Goal: Task Accomplishment & Management: Use online tool/utility

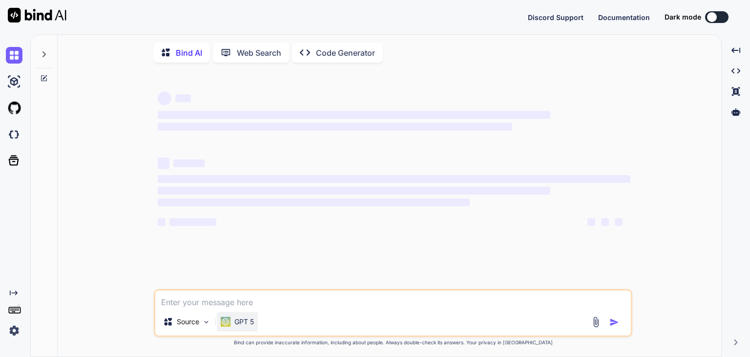
click at [242, 323] on p "GPT 5" at bounding box center [244, 322] width 20 height 10
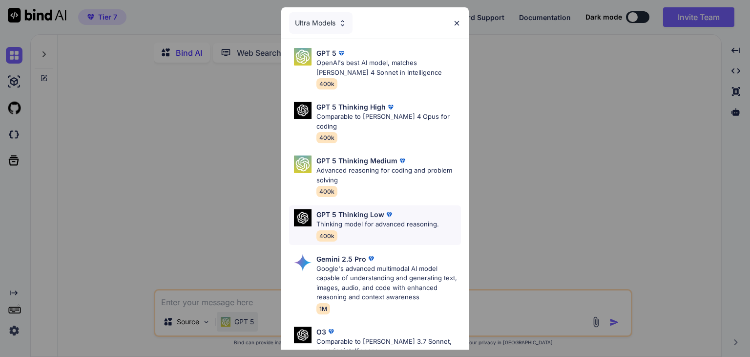
scroll to position [107, 0]
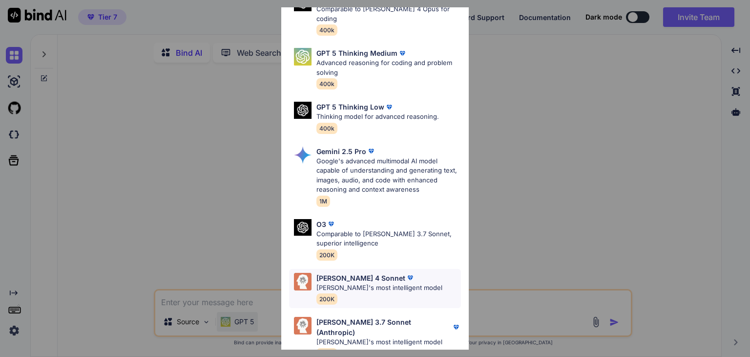
click at [397, 273] on div "[PERSON_NAME] 4 Sonnet" at bounding box center [380, 278] width 126 height 10
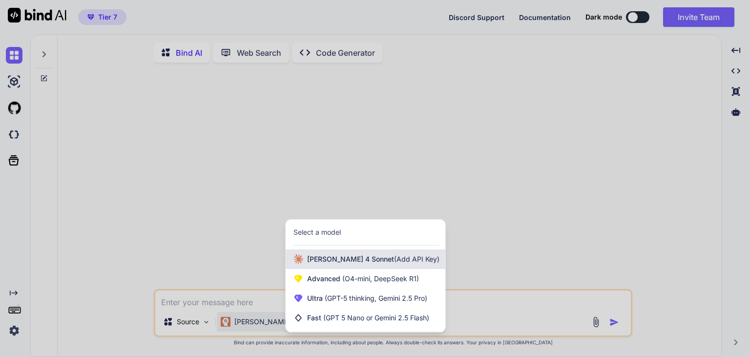
click at [400, 257] on span "(Add API Key)" at bounding box center [416, 259] width 45 height 8
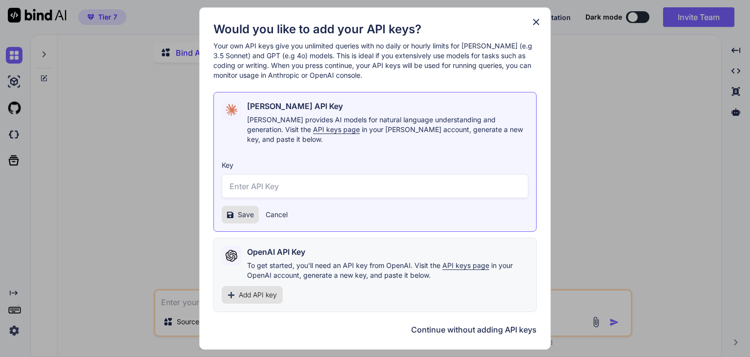
click at [536, 23] on icon at bounding box center [536, 22] width 11 height 11
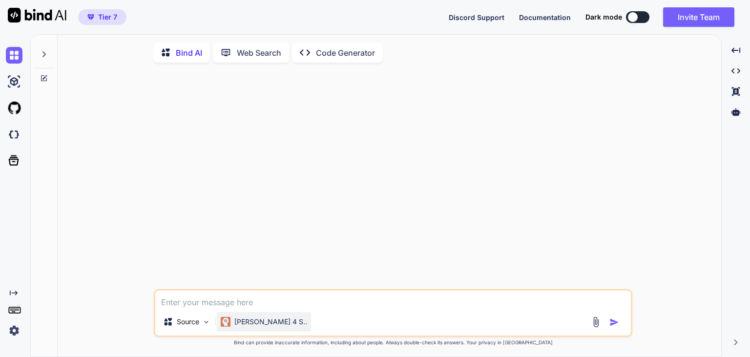
click at [255, 320] on p "[PERSON_NAME] 4 S.." at bounding box center [270, 322] width 73 height 10
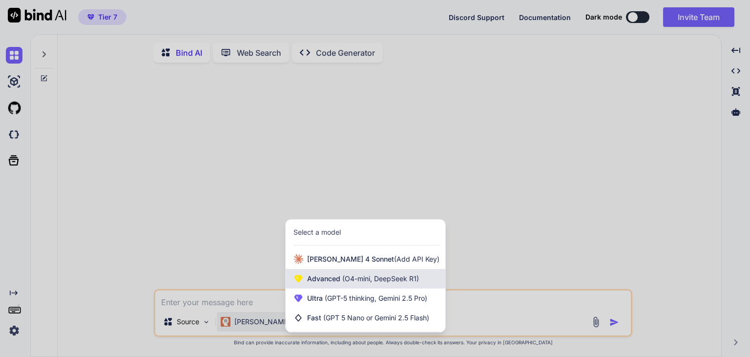
click at [394, 286] on div "Advanced (O4-mini, DeepSeek R1)" at bounding box center [366, 279] width 160 height 20
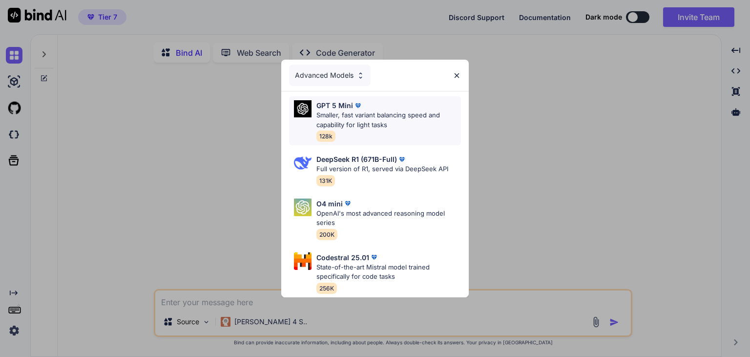
click at [404, 121] on p "Smaller, fast variant balancing speed and capability for light tasks" at bounding box center [389, 119] width 145 height 19
type textarea "x"
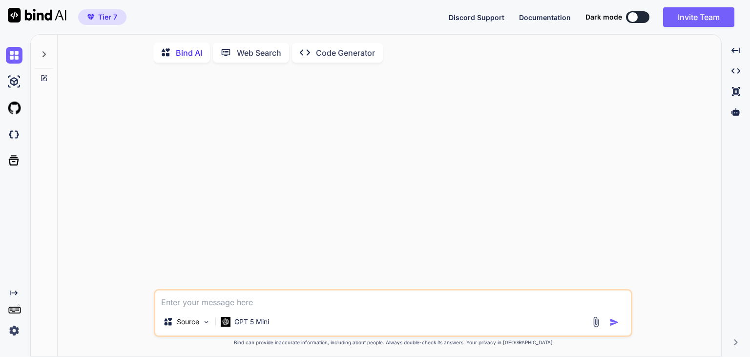
click at [238, 301] on textarea at bounding box center [393, 299] width 476 height 18
type textarea "i"
type textarea "x"
type textarea "i"
type textarea "x"
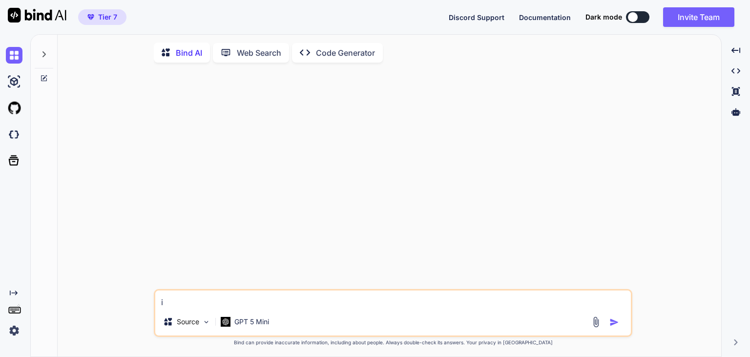
type textarea "i h"
type textarea "x"
type textarea "i ha"
type textarea "x"
type textarea "i hav"
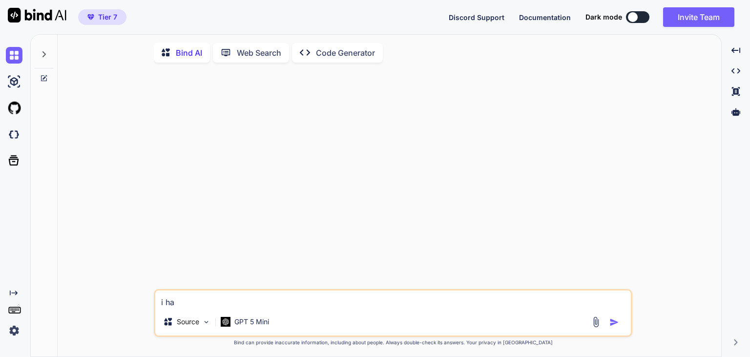
type textarea "x"
type textarea "i have"
type textarea "x"
type textarea "i have"
type textarea "x"
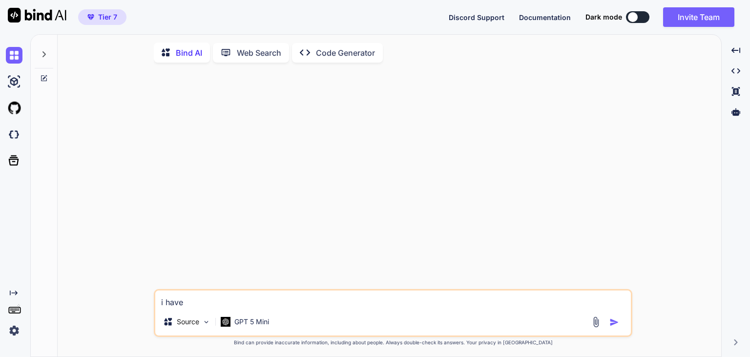
type textarea "i have d"
type textarea "x"
type textarea "i have de"
type textarea "x"
type textarea "i have dev"
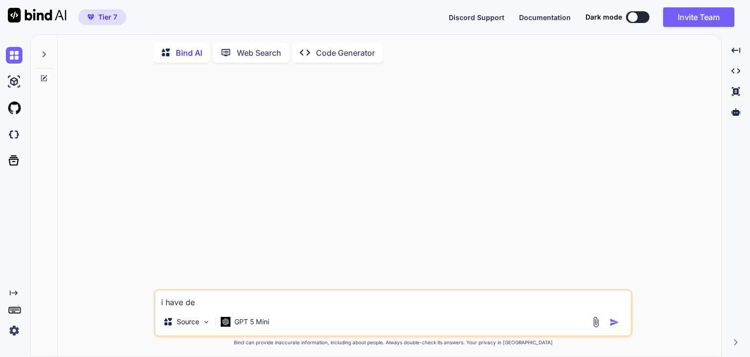
type textarea "x"
type textarea "i have deve"
type textarea "x"
type textarea "i have devel"
type textarea "x"
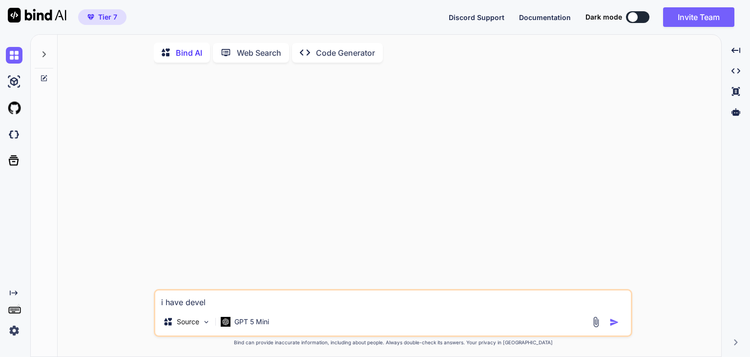
type textarea "i have develo"
type textarea "x"
type textarea "i have develop"
type textarea "x"
type textarea "i have develope"
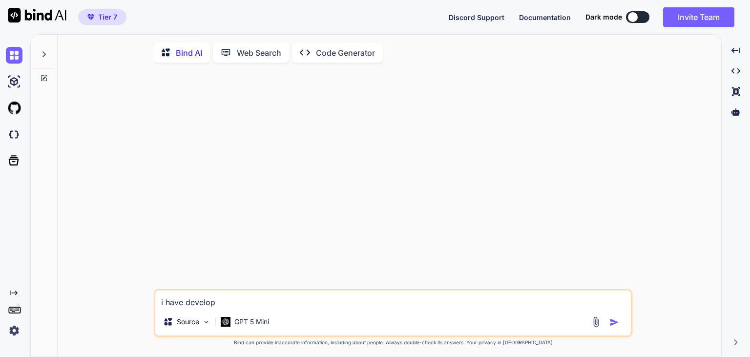
type textarea "x"
type textarea "i have developed"
type textarea "x"
type textarea "i have developed"
type textarea "x"
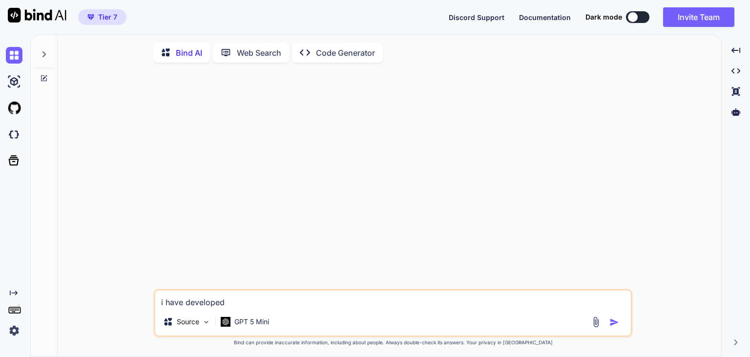
type textarea "i have developed a"
type textarea "x"
type textarea "i have developed a"
type textarea "x"
type textarea "i have developed a m"
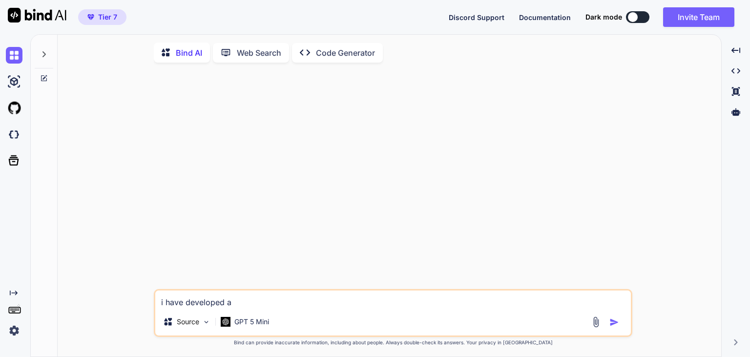
type textarea "x"
type textarea "i have developed a me"
type textarea "x"
type textarea "i have developed a mer"
type textarea "x"
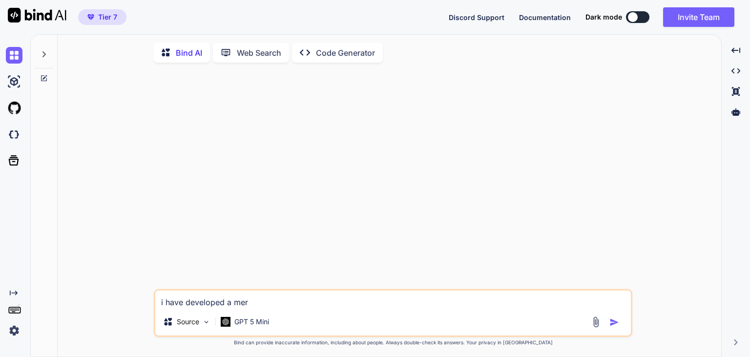
type textarea "i have developed a mern"
type textarea "x"
type textarea "i have developed a mern"
type textarea "x"
type textarea "i have developed a mern p"
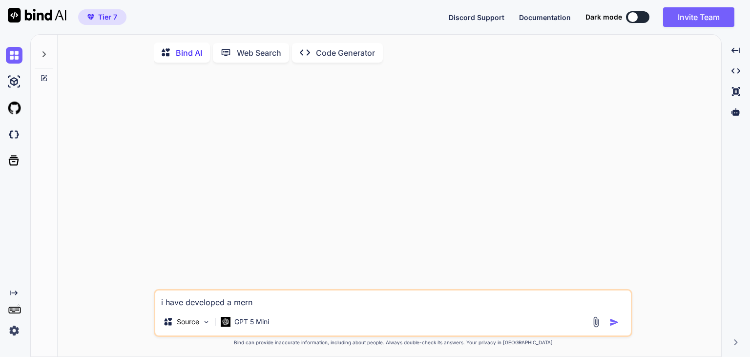
type textarea "x"
type textarea "i have developed a mern"
type textarea "x"
type textarea "i have developed a mern a"
type textarea "x"
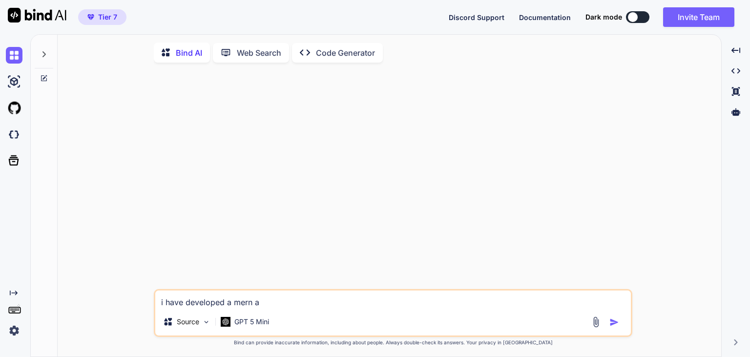
type textarea "i have developed a mern ap"
type textarea "x"
type textarea "i have developed a mern app"
type textarea "x"
type textarea "i have developed a mern appl"
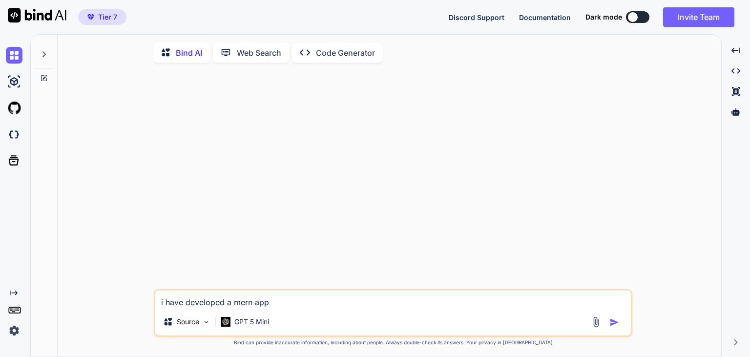
type textarea "x"
type textarea "i have developed a mern appli"
type textarea "x"
type textarea "i have developed a mern applic"
type textarea "x"
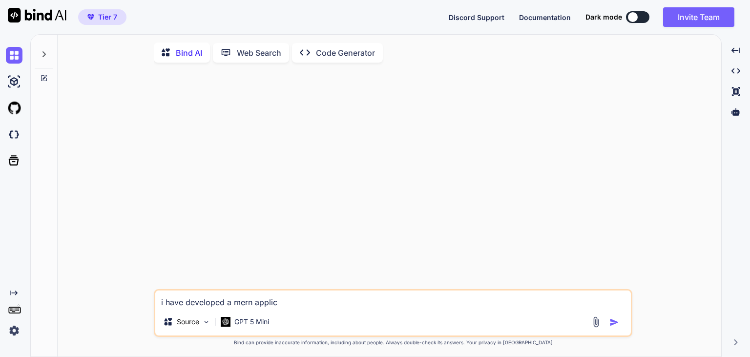
type textarea "i have developed a mern applica"
type textarea "x"
type textarea "i have developed a mern applicat"
type textarea "x"
type textarea "i have developed a mern applicati"
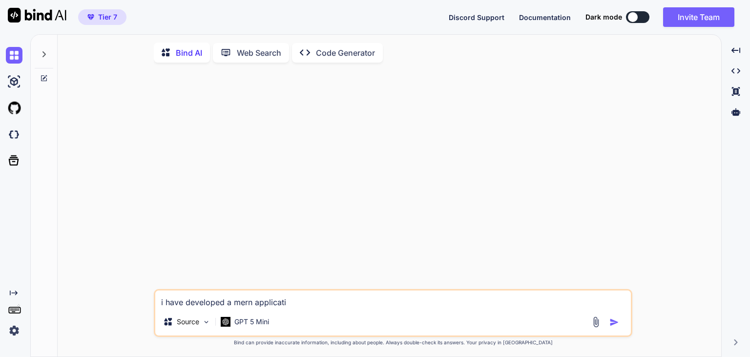
type textarea "x"
type textarea "i have developed a mern applicatio"
type textarea "x"
type textarea "i have developed a mern application"
type textarea "x"
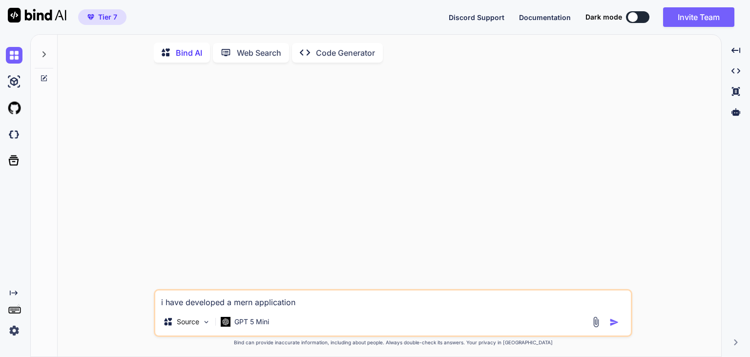
type textarea "i have developed a mern application"
type textarea "x"
type textarea "i have developed a mern application i"
type textarea "x"
type textarea "i have developed a mern application in"
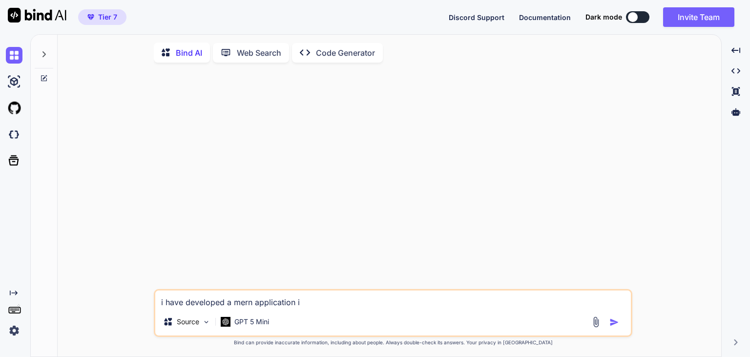
type textarea "x"
type textarea "i have developed a mern application in"
type textarea "x"
type textarea "i have developed a mern application in G"
type textarea "x"
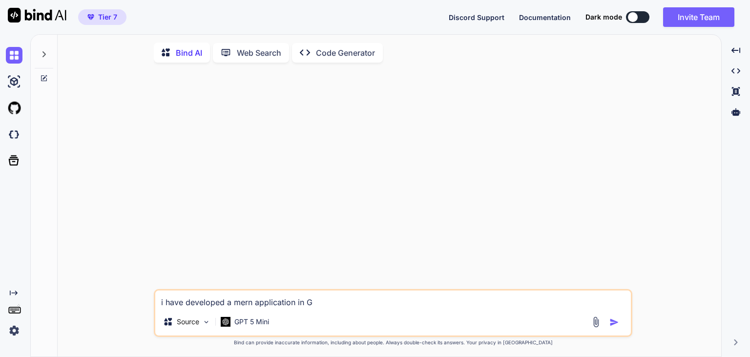
type textarea "i have developed a mern application in Ge"
type textarea "x"
type textarea "i have developed a mern application in Get"
type textarea "x"
type textarea "i have developed a mern application in Get"
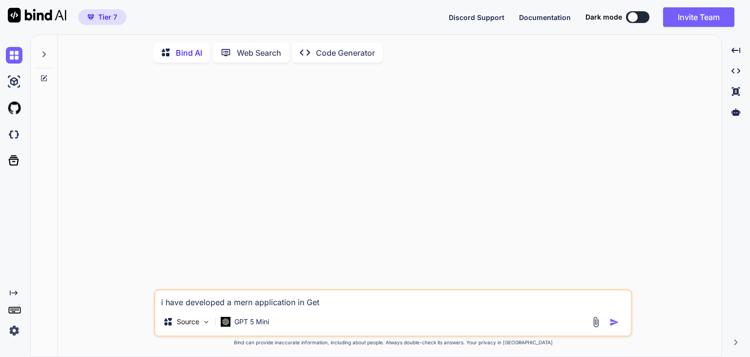
type textarea "x"
type textarea "i have developed a mern application in Get B"
type textarea "x"
type textarea "i have developed a mern application in Get Bi"
type textarea "x"
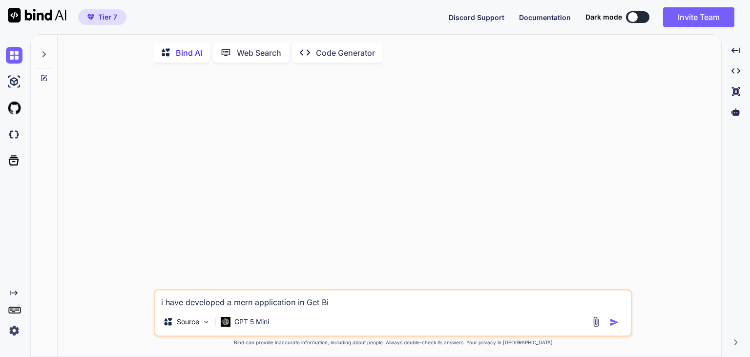
type textarea "i have developed a mern application in Get Bin"
type textarea "x"
type textarea "i have developed a mern application in Get Bin"
type textarea "x"
type textarea "i have developed a mern application in Get Bin"
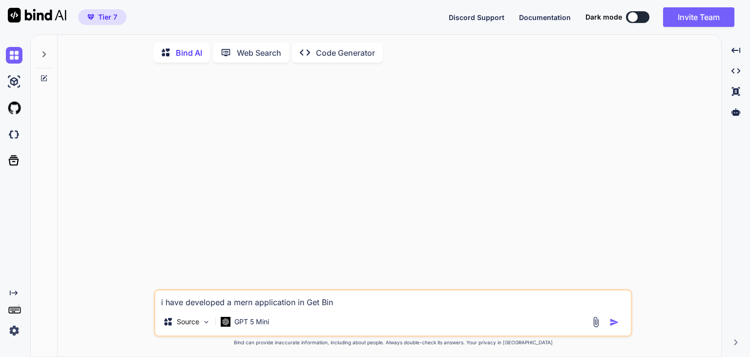
type textarea "x"
type textarea "i have developed a mern application in Get Bind"
type textarea "x"
type textarea "i have developed a mern application in Get Bind"
type textarea "x"
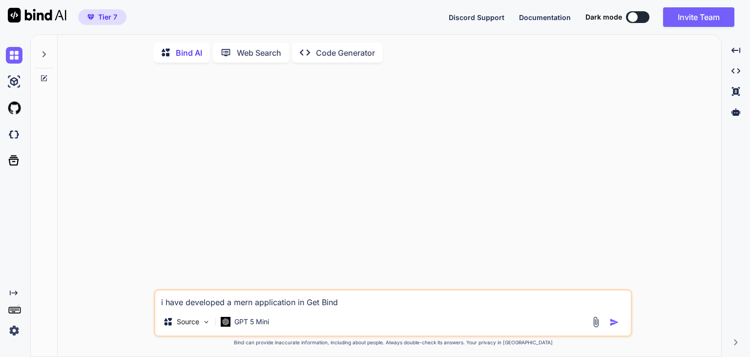
type textarea "i have developed a mern application in Get Bind A"
type textarea "x"
type textarea "i have developed a mern application in Get Bind AI"
type textarea "x"
type textarea "i have developed a mern application in Get Bind AI"
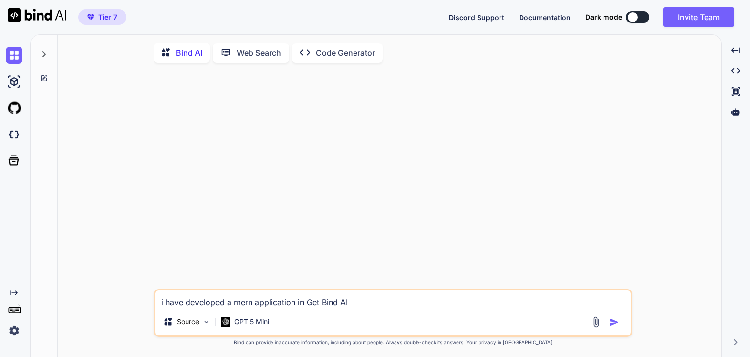
type textarea "x"
type textarea "i have developed a mern application in Get Bind AI a"
type textarea "x"
type textarea "i have developed a mern application in Get Bind AI an"
type textarea "x"
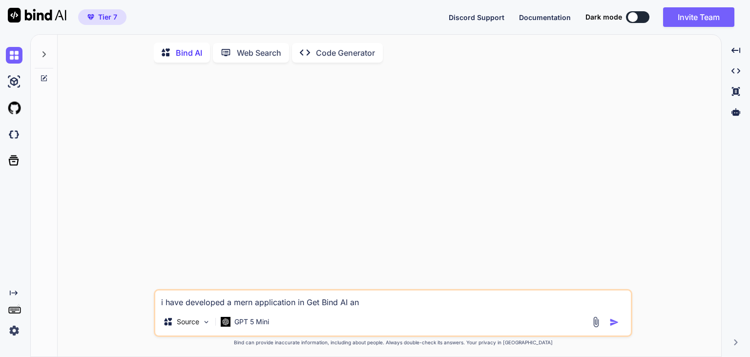
type textarea "i have developed a mern application in Get Bind AI and"
type textarea "x"
type textarea "i have developed a mern application in Get Bind AI and"
type textarea "x"
type textarea "i have developed a mern application in Get Bind AI and a"
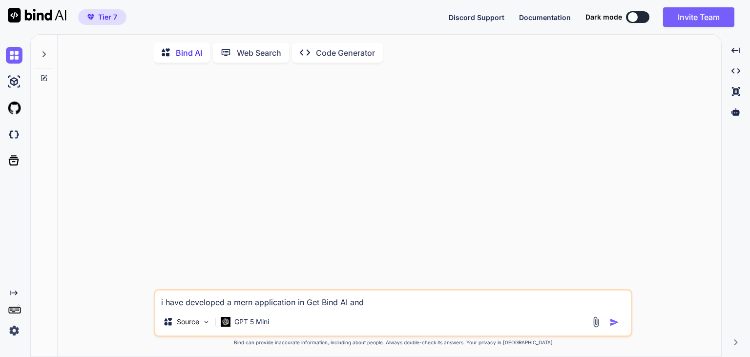
type textarea "x"
type textarea "i have developed a mern application in Get Bind AI and a"
type textarea "x"
type textarea "i have developed a mern application in Get Bind AI and a"
type textarea "x"
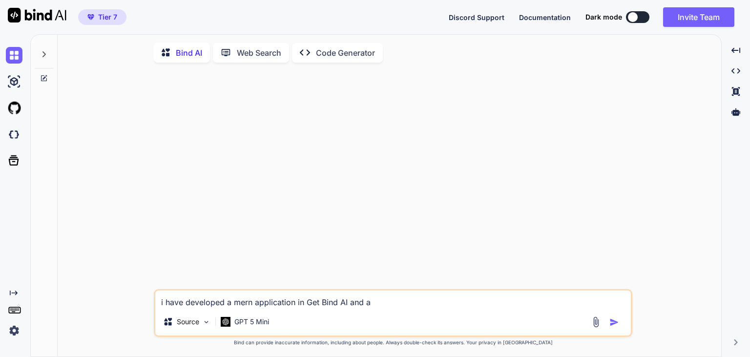
type textarea "i have developed a mern application in Get Bind AI and a="
type textarea "x"
type textarea "i have developed a mern application in Get Bind AI and a"
type textarea "x"
type textarea "i have developed a mern application in Get Bind AI and"
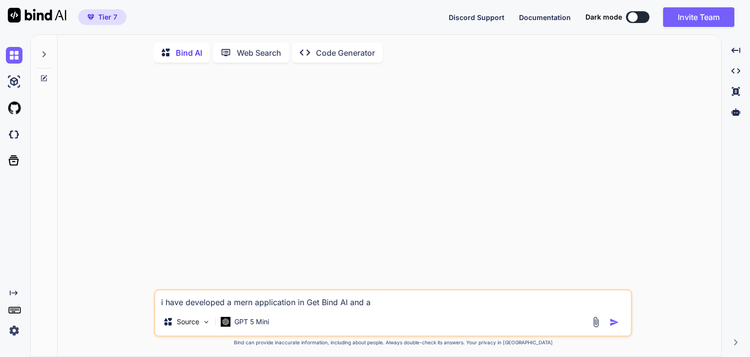
type textarea "x"
type textarea "i have developed a mern application in Get Bind AI and h"
type textarea "x"
type textarea "i have developed a mern application in Get Bind AI and hva"
type textarea "x"
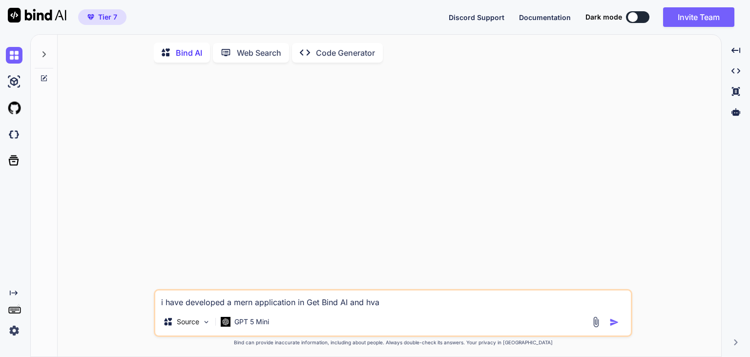
type textarea "i have developed a mern application in Get Bind AI and hvae"
type textarea "x"
type textarea "i have developed a mern application in Get Bind AI and hvae"
type textarea "x"
type textarea "i have developed a mern application in Get Bind AI and hvae a"
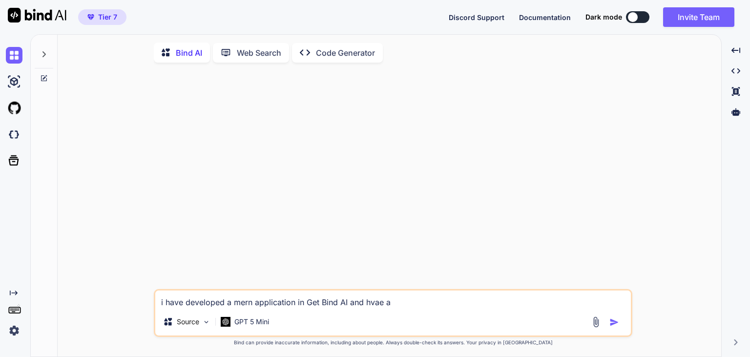
type textarea "x"
type textarea "i have developed a mern application in Get Bind AI and hvae a"
type textarea "x"
type textarea "i have developed a mern application in Get Bind AI and hvae a f"
type textarea "x"
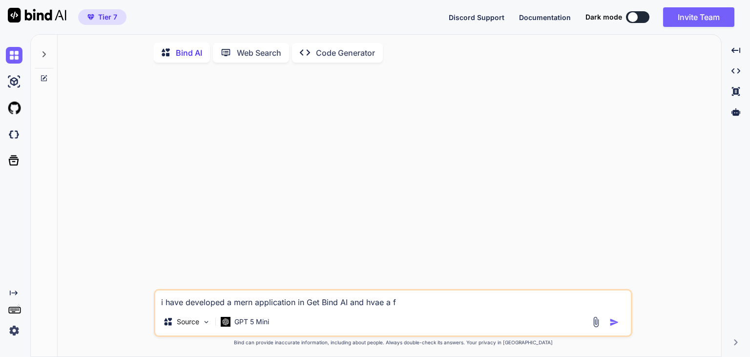
type textarea "i have developed a mern application in Get Bind AI and hvae a fr"
type textarea "x"
type textarea "i have developed a mern application in Get Bind AI and hvae a fro"
type textarea "x"
type textarea "i have developed a mern application in Get Bind AI and hvae a fron"
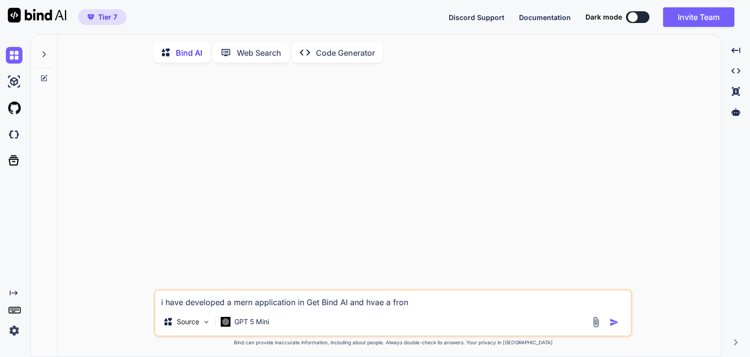
type textarea "x"
type textarea "i have developed a mern application in Get Bind AI and hvae a front"
type textarea "x"
type textarea "i have developed a mern application in Get Bind AI and hvae a fronte"
type textarea "x"
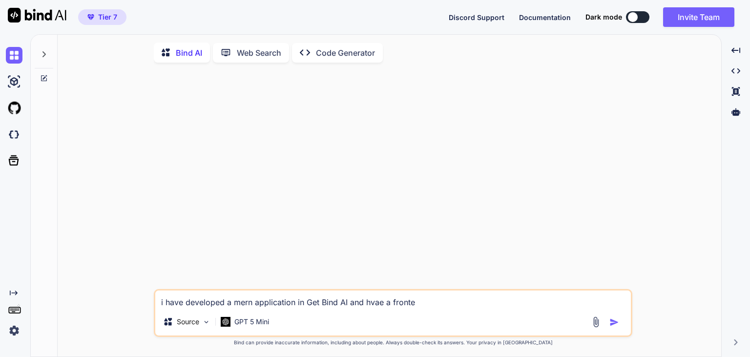
type textarea "i have developed a mern application in Get Bind AI and hvae a fronten"
type textarea "x"
type textarea "i have developed a mern application in Get Bind AI and hvae a frontend"
type textarea "x"
type textarea "i have developed a mern application in Get Bind AI and hvae a frontend"
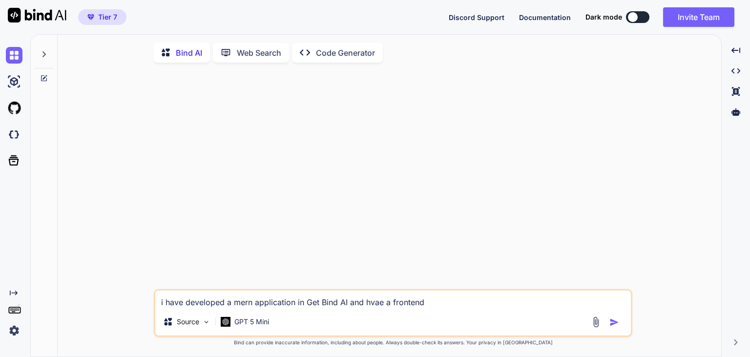
type textarea "x"
type textarea "i have developed a mern application in Get Bind AI and hvae a frontend d"
type textarea "x"
type textarea "i have developed a mern application in Get Bind AI and hvae a frontend de"
type textarea "x"
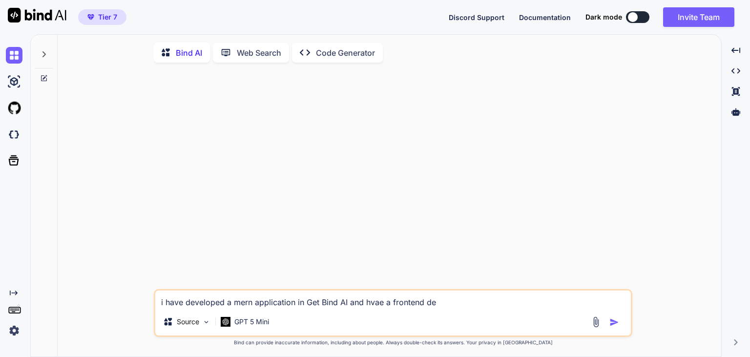
type textarea "i have developed a mern application in Get Bind AI and hvae a frontend des"
type textarea "x"
type textarea "i have developed a mern application in Get Bind AI and hvae a frontend desi"
type textarea "x"
type textarea "i have developed a mern application in Get Bind AI and hvae a frontend desig"
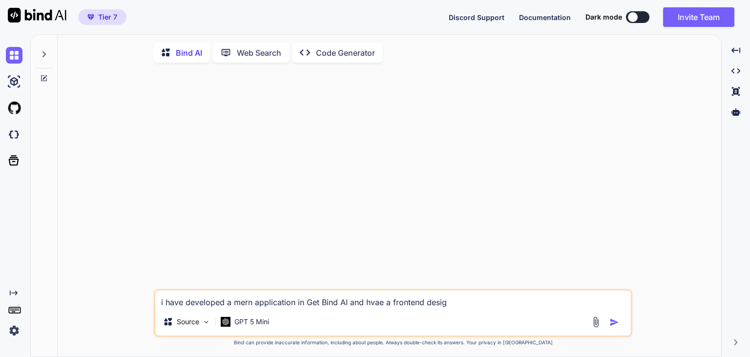
type textarea "x"
type textarea "i have developed a mern application in Get Bind AI and hvae a frontend design"
type textarea "x"
type textarea "i have developed a mern application in Get Bind AI and hvae a frontend design"
type textarea "x"
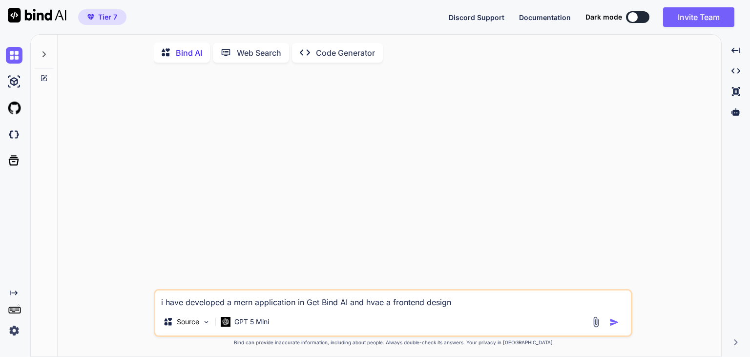
type textarea "i have developed a mern application in Get Bind AI and hvae a frontend design i"
type textarea "x"
type textarea "i have developed a mern application in Get Bind AI and hvae a frontend design in"
type textarea "x"
type textarea "i have developed a mern application in Get Bind AI and hvae a frontend design in"
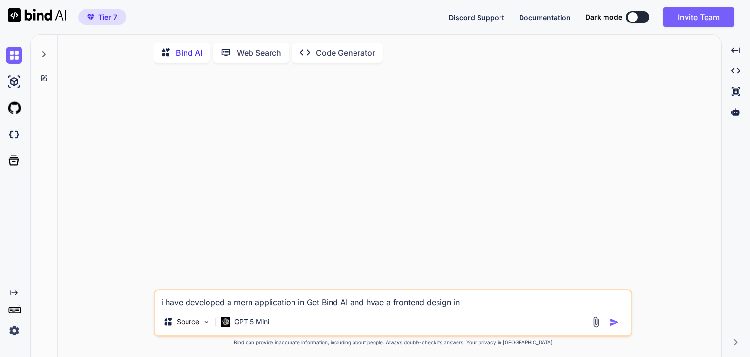
type textarea "x"
type textarea "i have developed a mern application in Get Bind AI and hvae a frontend design i…"
type textarea "x"
type textarea "i have developed a mern application in Get Bind AI and hvae a frontend design i…"
type textarea "x"
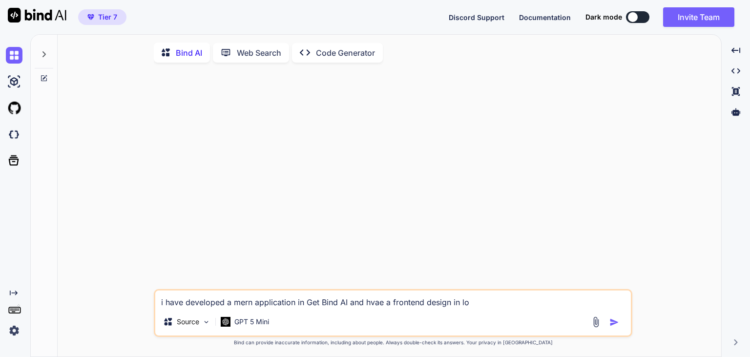
type textarea "i have developed a mern application in Get Bind AI and hvae a frontend design i…"
type textarea "x"
type textarea "i have developed a mern application in Get Bind AI and hvae a frontend design i…"
type textarea "x"
type textarea "i have developed a mern application in Get Bind AI and hvae a frontend design i…"
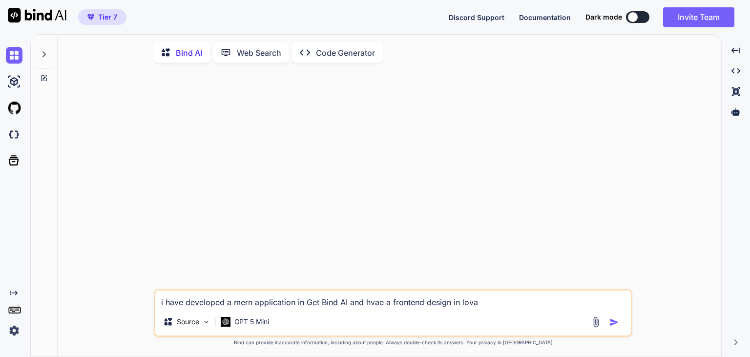
type textarea "x"
type textarea "i have developed a mern application in Get Bind AI and hvae a frontend design i…"
type textarea "x"
type textarea "i have developed a mern application in Get Bind AI and hvae a frontend design i…"
type textarea "x"
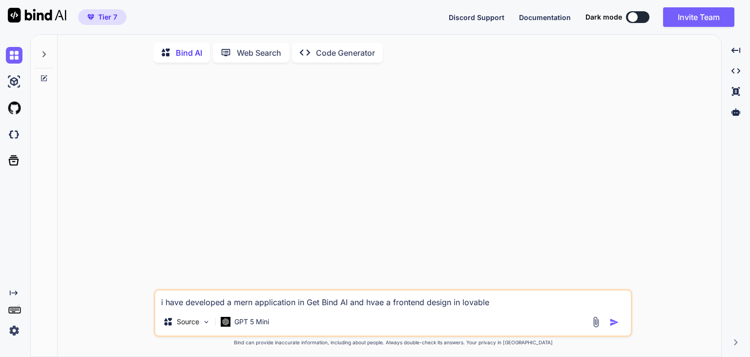
type textarea "i have developed a mern application in Get Bind AI and hvae a frontend design i…"
type textarea "x"
type textarea "i have developed a mern application in Get Bind AI and hvae a frontend design i…"
type textarea "x"
type textarea "i have developed a mern application in Get Bind AI and hvae a frontend design i…"
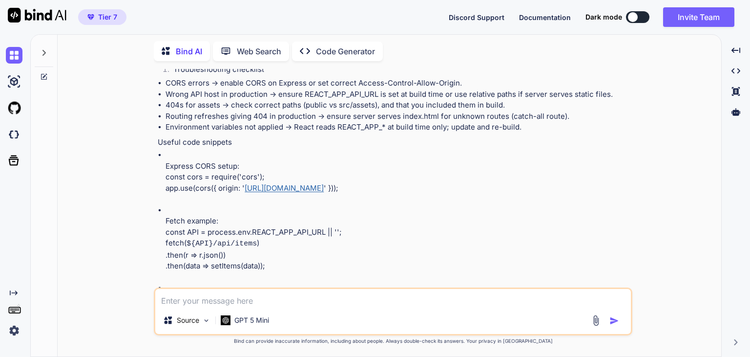
scroll to position [1388, 0]
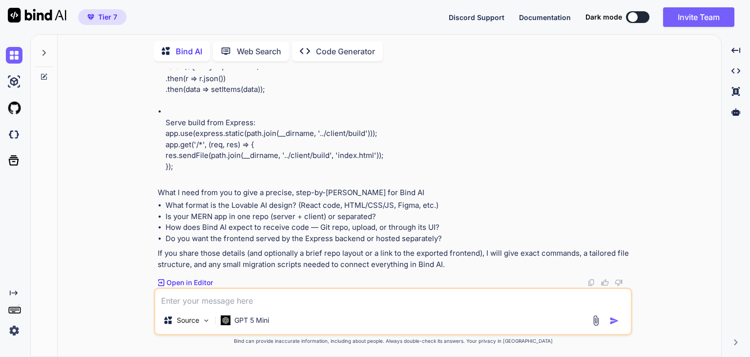
click at [207, 302] on textarea at bounding box center [393, 298] width 476 height 18
click at [241, 299] on textarea at bounding box center [393, 298] width 476 height 18
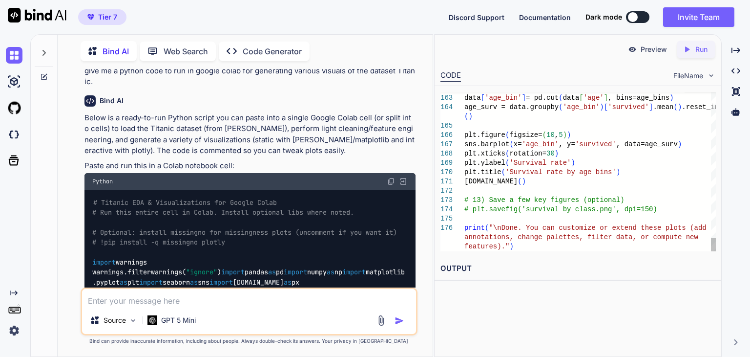
scroll to position [1731, 0]
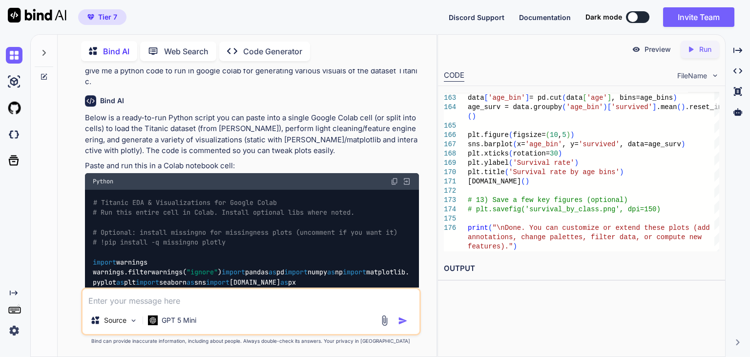
drag, startPoint x: 438, startPoint y: 95, endPoint x: 547, endPoint y: 85, distance: 109.9
click at [547, 85] on div "Bind AI Web Search Created with Pixso. Code Generator You i have developed a me…" at bounding box center [390, 195] width 720 height 322
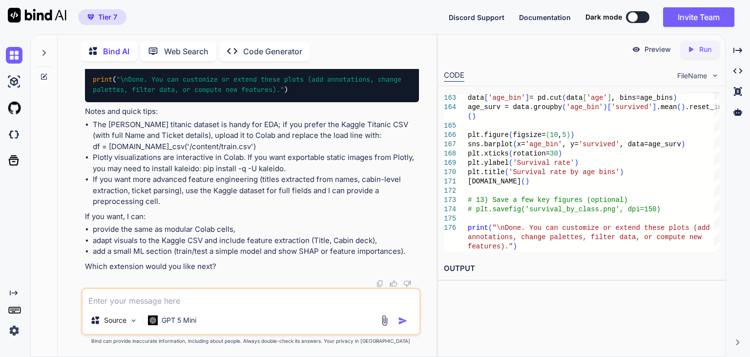
scroll to position [3736, 0]
